Goal: Task Accomplishment & Management: Use online tool/utility

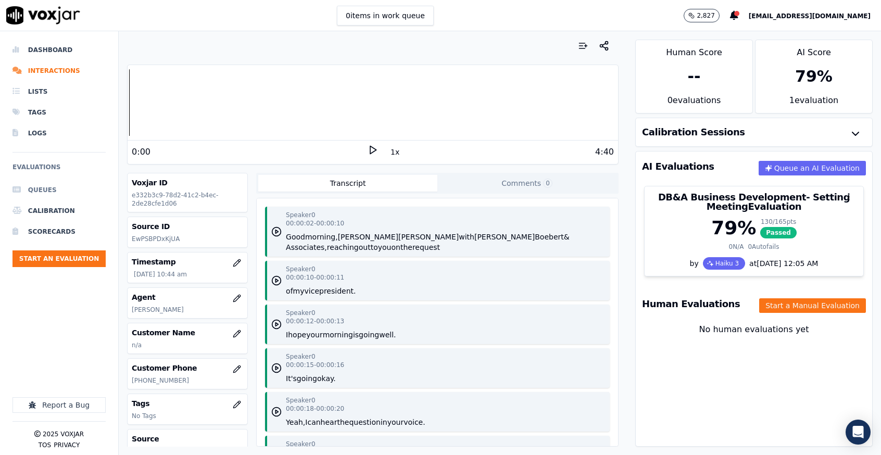
scroll to position [2028, 0]
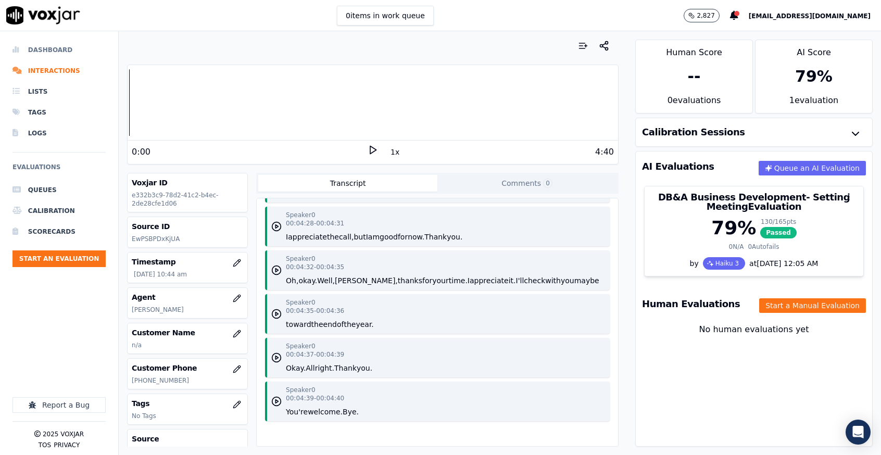
click at [38, 55] on li "Dashboard" at bounding box center [58, 50] width 93 height 21
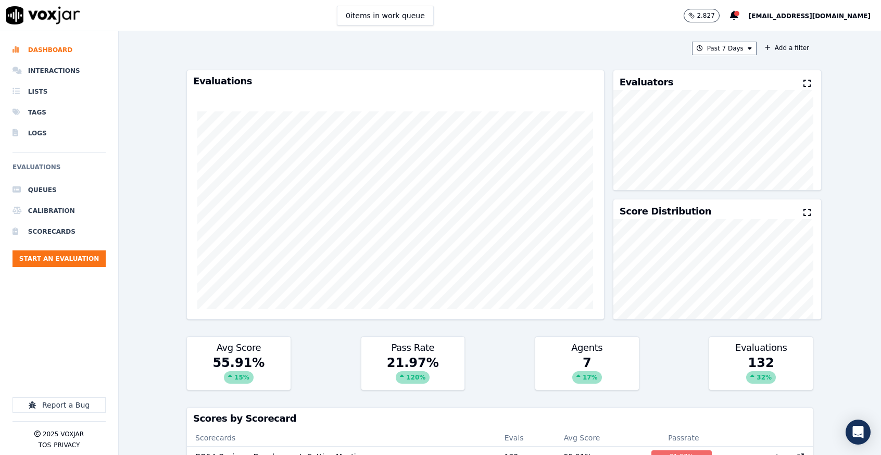
scroll to position [234, 0]
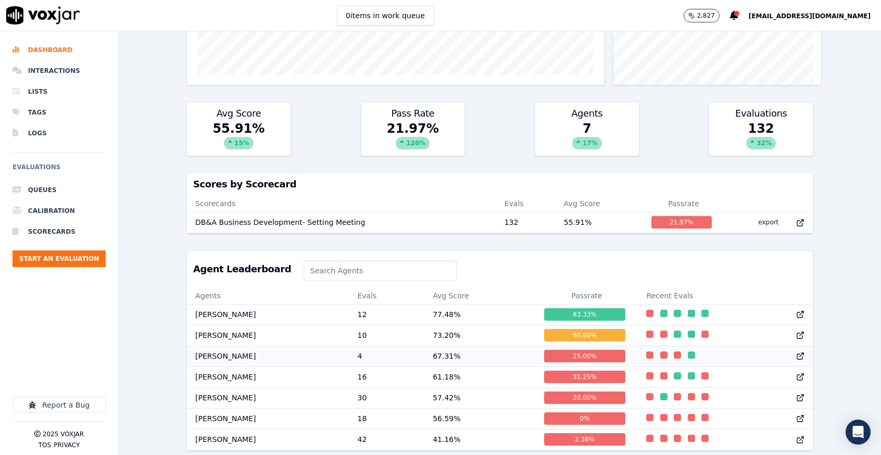
click at [219, 367] on td "Decorey Jones" at bounding box center [268, 356] width 162 height 21
click at [352, 367] on td "4" at bounding box center [387, 356] width 76 height 21
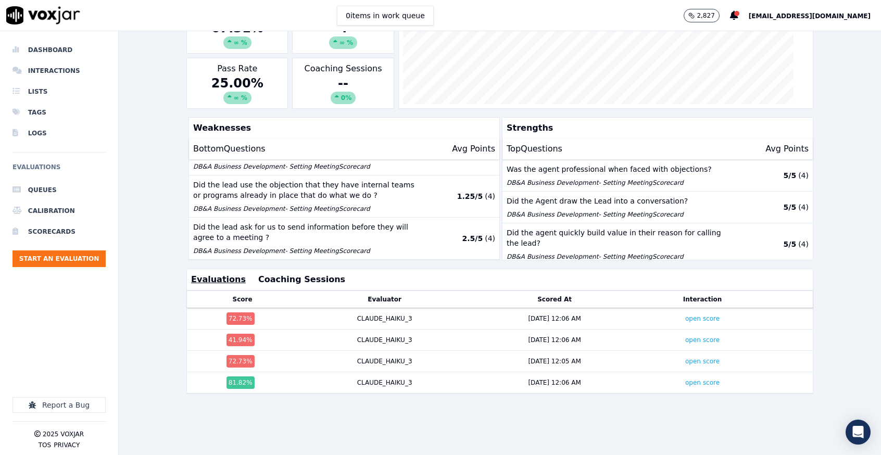
scroll to position [244, 0]
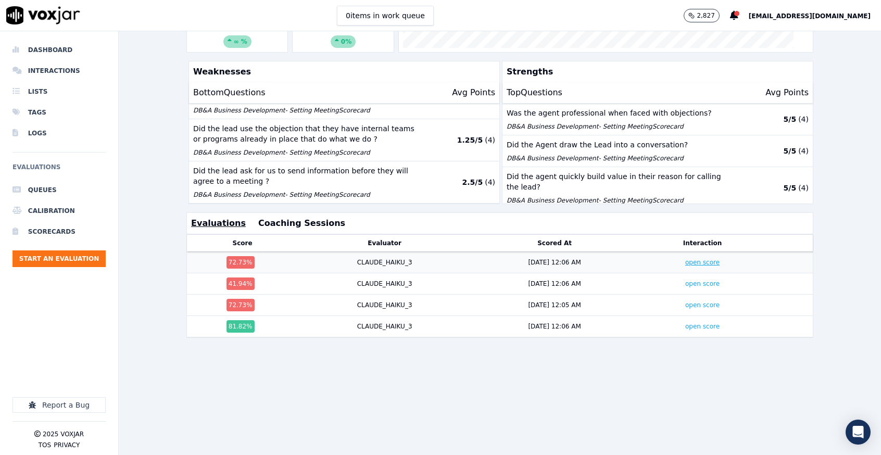
click at [685, 259] on link "open score" at bounding box center [702, 262] width 34 height 7
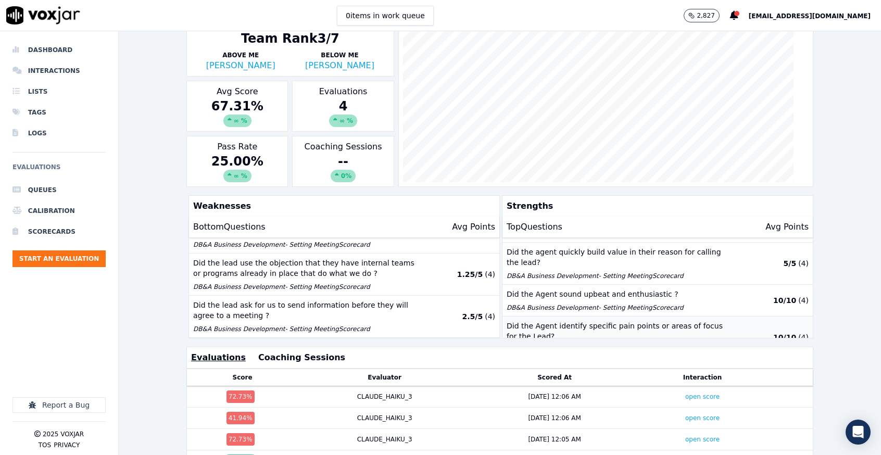
scroll to position [78, 0]
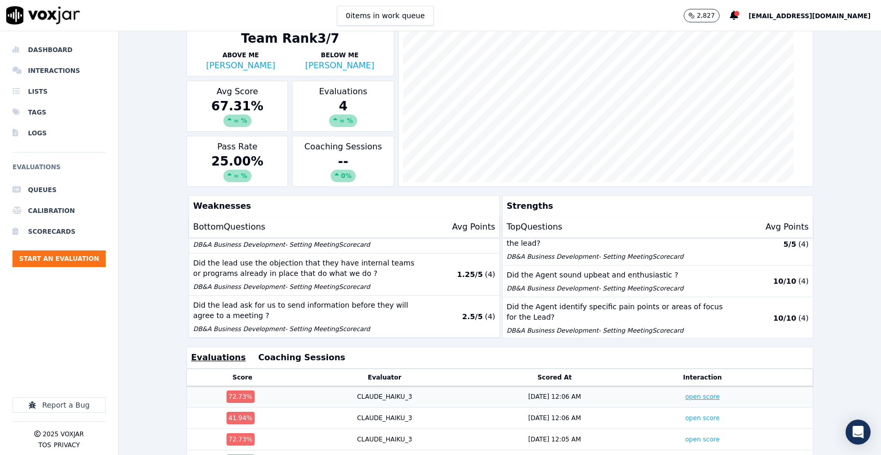
click at [685, 395] on link "open score" at bounding box center [702, 396] width 34 height 7
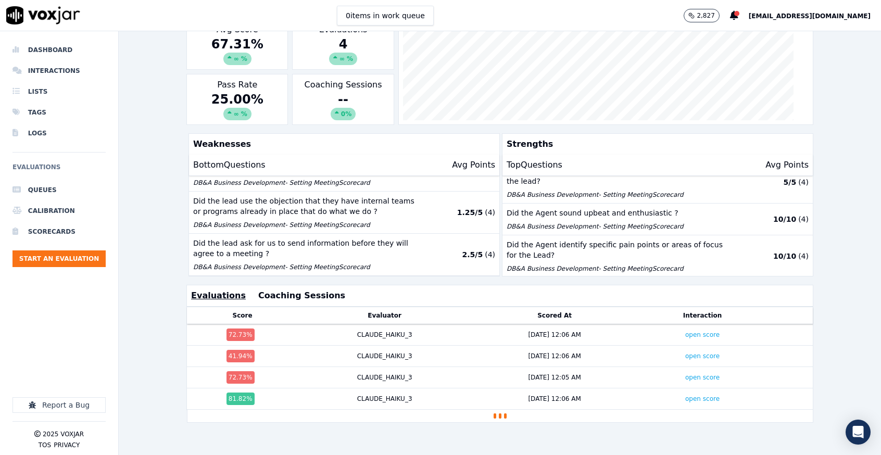
scroll to position [244, 0]
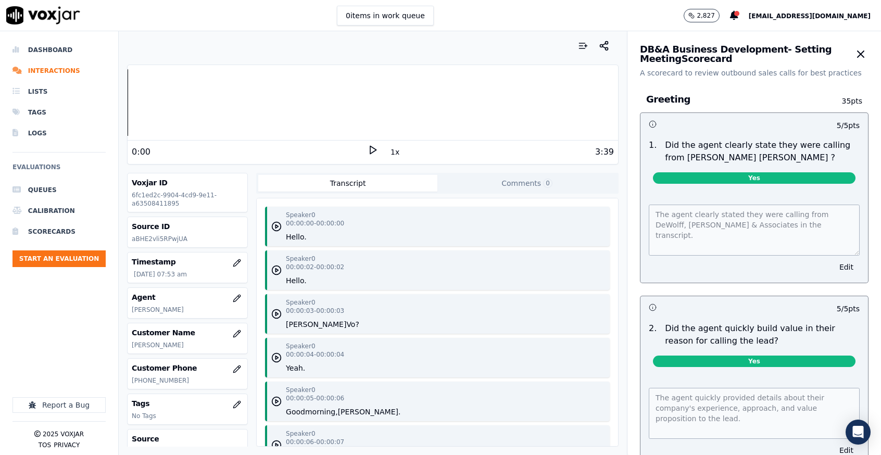
click at [368, 149] on icon at bounding box center [373, 150] width 10 height 10
click at [378, 142] on div "0:19 1x 3:39" at bounding box center [373, 152] width 491 height 22
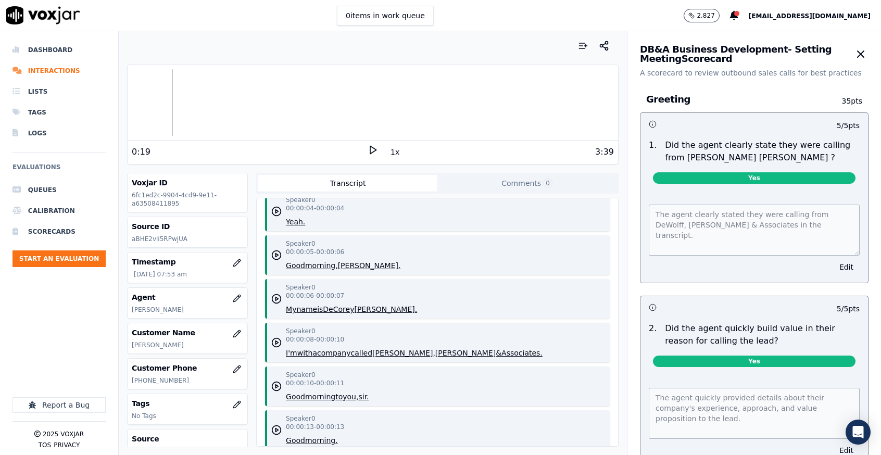
scroll to position [156, 0]
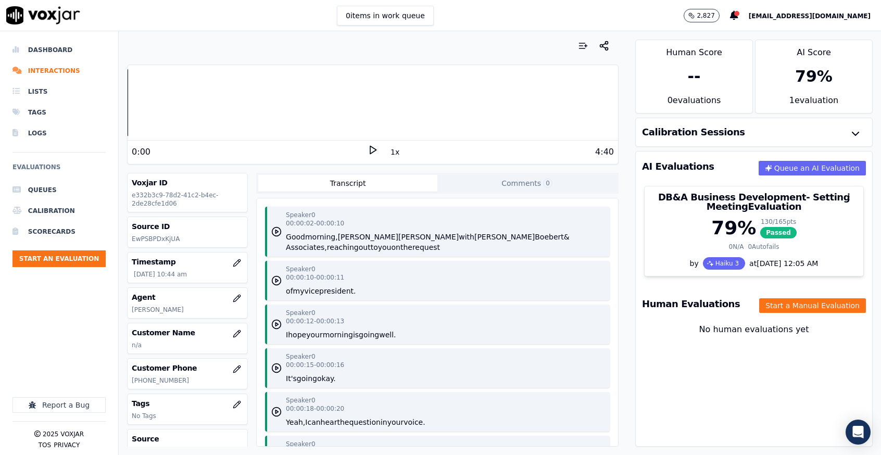
click at [370, 146] on polygon at bounding box center [373, 150] width 6 height 8
